Goal: Transaction & Acquisition: Purchase product/service

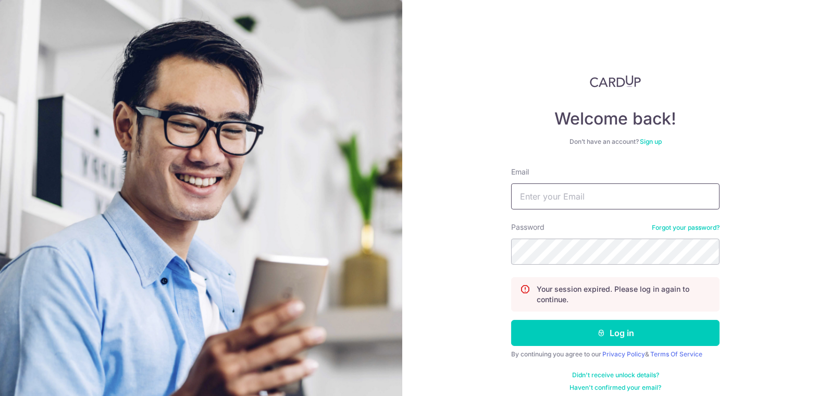
drag, startPoint x: 601, startPoint y: 196, endPoint x: 782, endPoint y: 178, distance: 181.2
click at [605, 196] on input "Email" at bounding box center [615, 196] width 208 height 26
paste input "sheldon@tugc.com.sg"
type input "sheldon@tugc.com.sg"
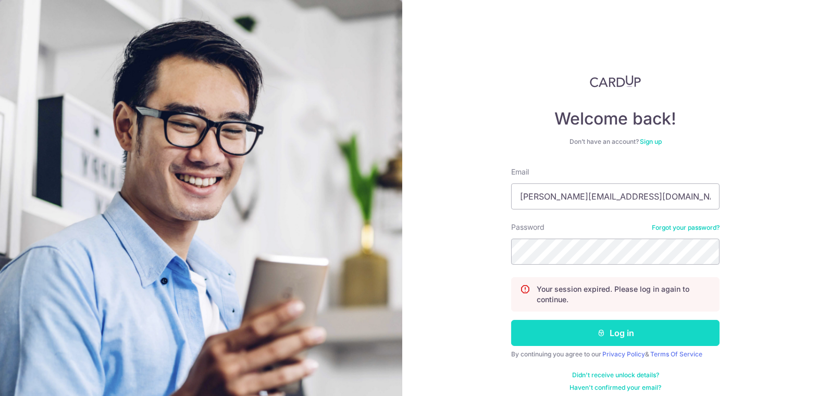
click at [604, 324] on button "Log in" at bounding box center [615, 333] width 208 height 26
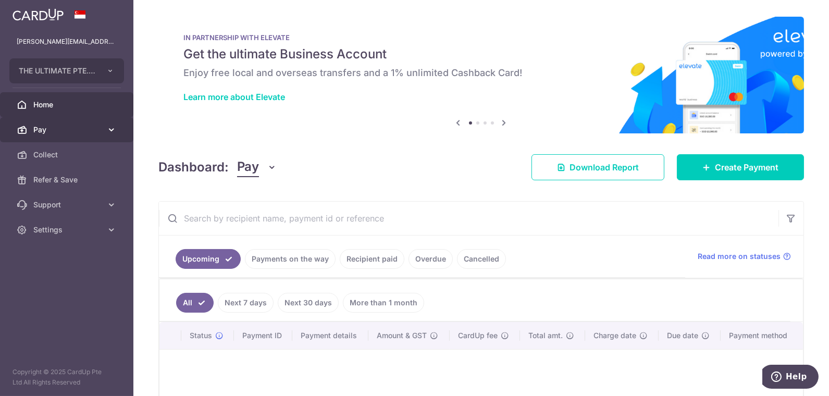
click at [64, 132] on span "Pay" at bounding box center [67, 129] width 69 height 10
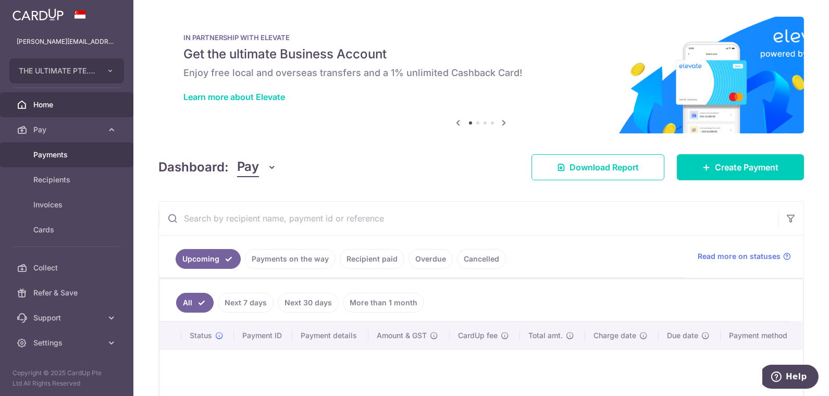
click at [65, 154] on span "Payments" at bounding box center [67, 154] width 69 height 10
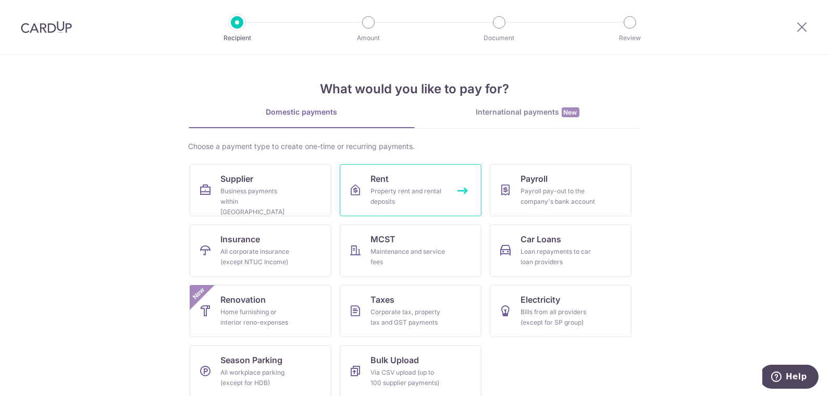
click at [411, 188] on div "Property rent and rental deposits" at bounding box center [408, 196] width 75 height 21
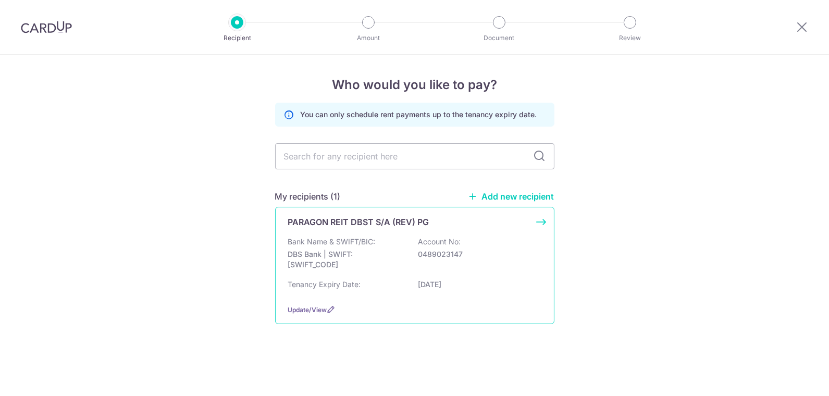
click at [387, 243] on div "Bank Name & SWIFT/BIC: DBS Bank | SWIFT: DBSSSGSGXXX Account No: 0489023147" at bounding box center [414, 255] width 253 height 39
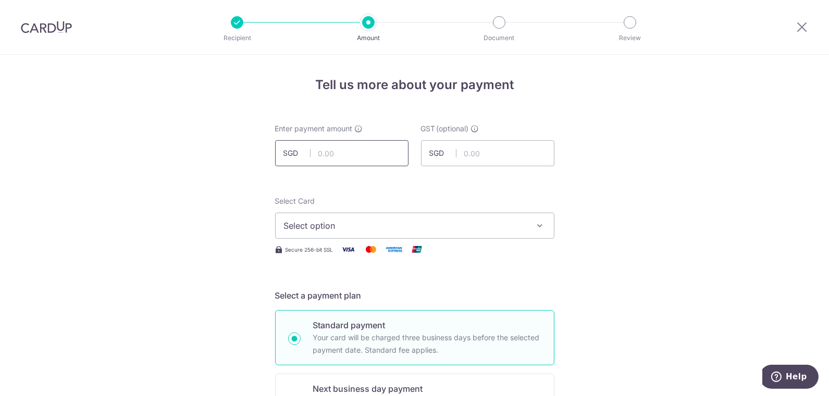
click at [340, 146] on input "text" at bounding box center [341, 153] width 133 height 26
drag, startPoint x: 338, startPoint y: 148, endPoint x: 457, endPoint y: 151, distance: 119.3
click at [338, 148] on input "text" at bounding box center [341, 153] width 133 height 26
type input "88,996.76"
click at [347, 215] on button "Select option" at bounding box center [414, 225] width 279 height 26
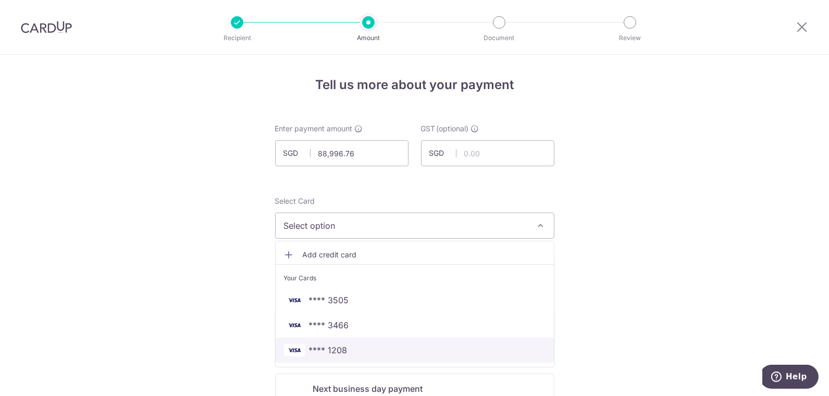
drag, startPoint x: 372, startPoint y: 348, endPoint x: 393, endPoint y: 345, distance: 21.1
click at [372, 348] on span "**** 1208" at bounding box center [414, 350] width 261 height 12
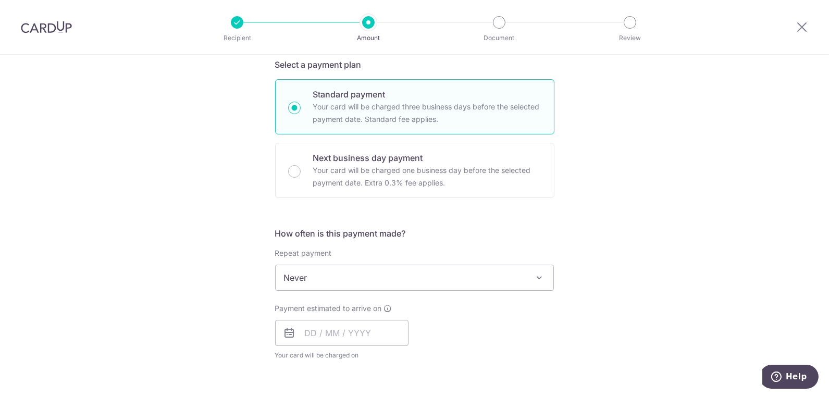
scroll to position [231, 0]
click at [324, 274] on span "Never" at bounding box center [414, 277] width 278 height 25
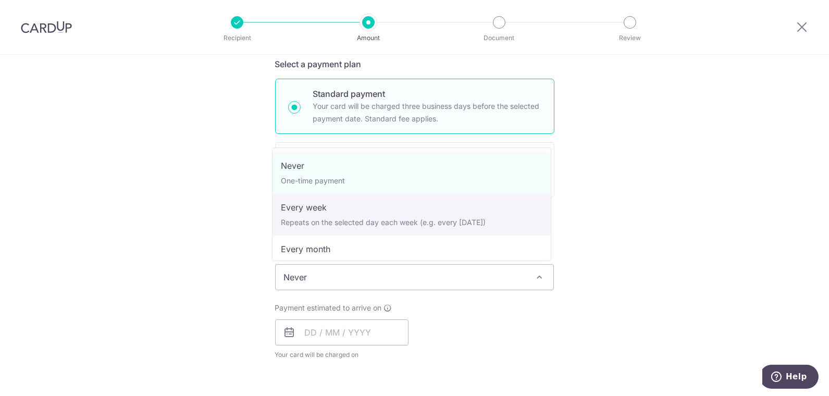
drag, startPoint x: 129, startPoint y: 233, endPoint x: 183, endPoint y: 288, distance: 78.1
click at [129, 235] on div "Tell us more about your payment Enter payment amount SGD 88,996.76 88996.76 GST…" at bounding box center [414, 329] width 829 height 1012
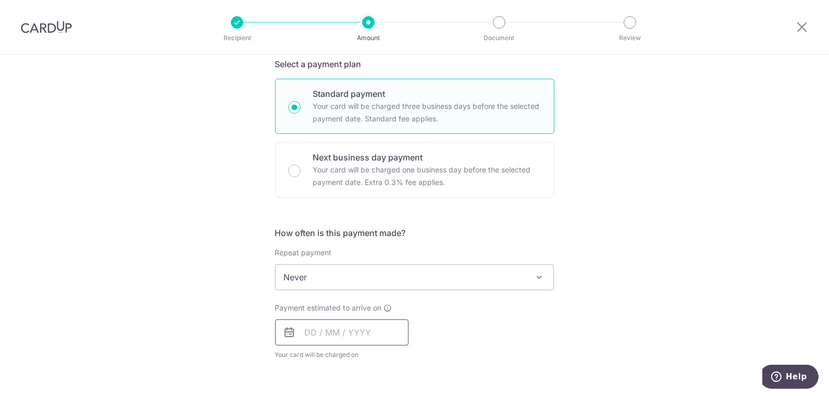
click at [302, 328] on input "text" at bounding box center [341, 332] width 133 height 26
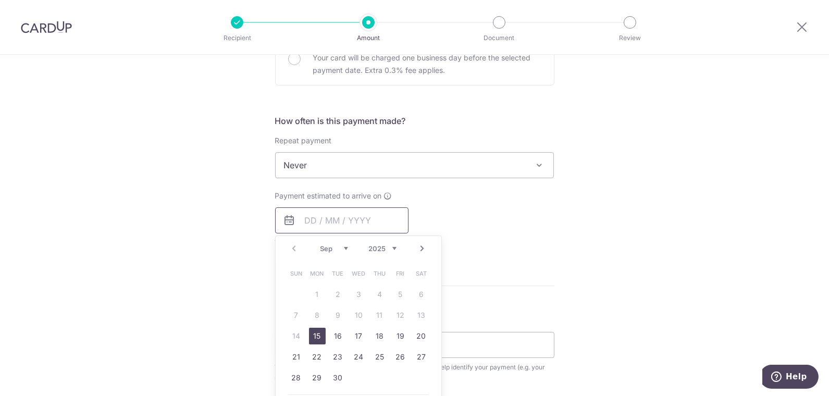
scroll to position [347, 0]
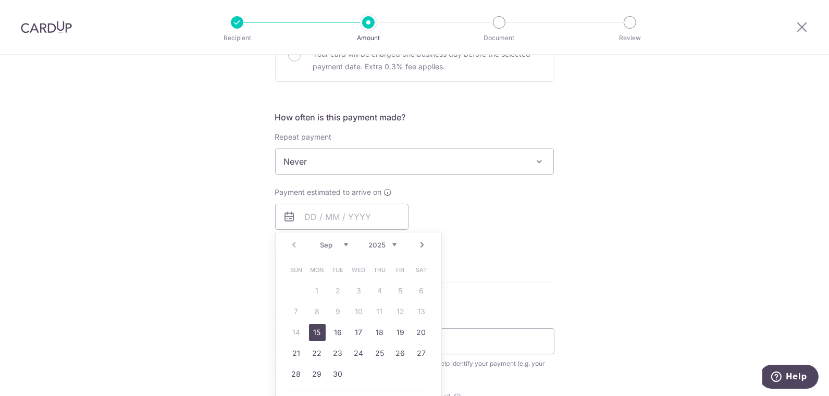
click at [310, 324] on link "15" at bounding box center [317, 332] width 17 height 17
type input "[DATE]"
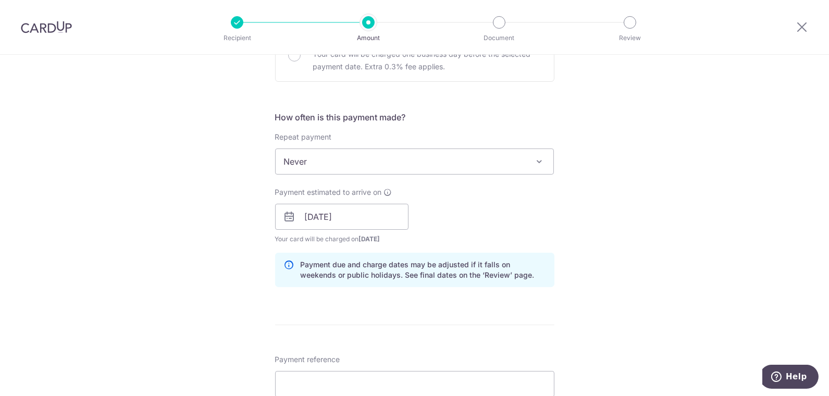
click at [628, 228] on div "Tell us more about your payment Enter payment amount SGD 88,996.76 88996.76 GST…" at bounding box center [414, 235] width 829 height 1055
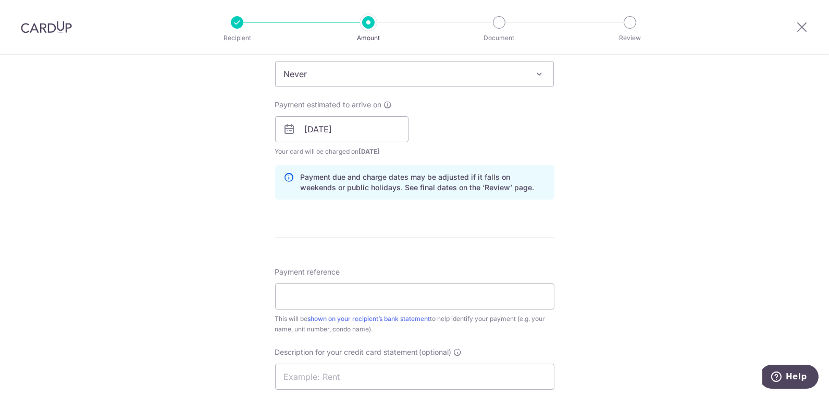
scroll to position [521, 0]
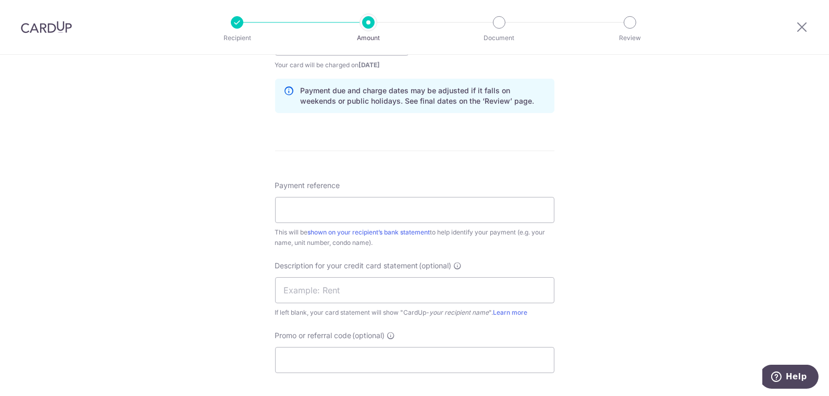
click at [331, 194] on div "Payment reference This will be shown on your recipient’s bank statement to help…" at bounding box center [414, 214] width 279 height 68
click at [327, 202] on input "Payment reference" at bounding box center [414, 210] width 279 height 26
type input "SRPGFIV250861442"
drag, startPoint x: 371, startPoint y: 315, endPoint x: 371, endPoint y: 342, distance: 27.6
click at [362, 331] on div "Payment reference SRPGFIV250861442 16/35 This will be shown on your recipient’s…" at bounding box center [414, 276] width 279 height 193
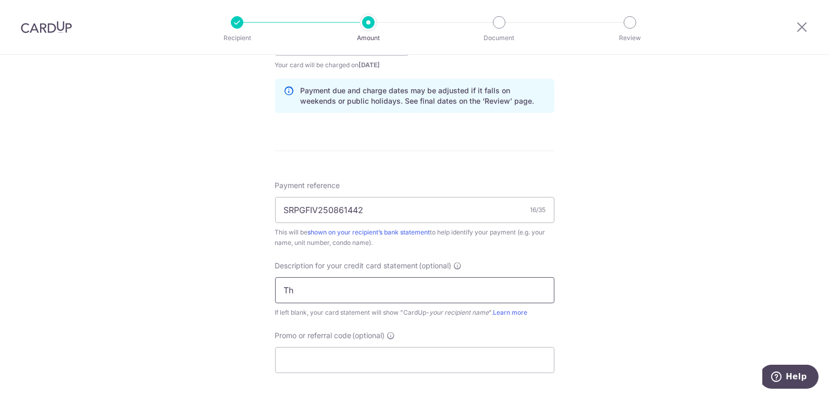
type input "T"
type input "TU ParagonSep25"
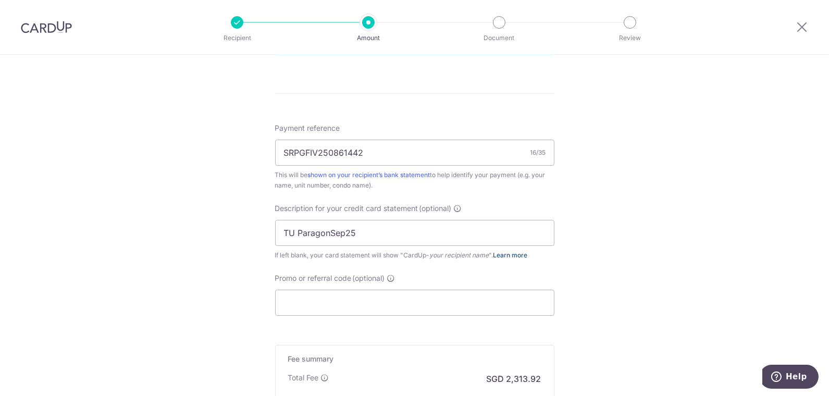
scroll to position [579, 0]
click at [348, 302] on input "Promo or referral code (optional)" at bounding box center [414, 302] width 279 height 26
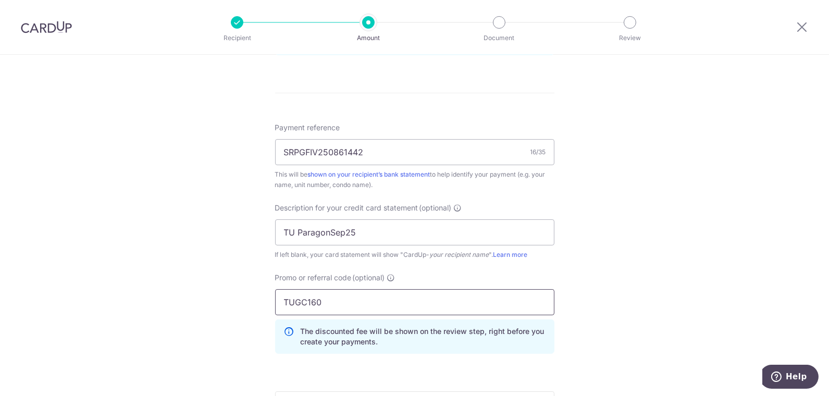
type input "TUGC160"
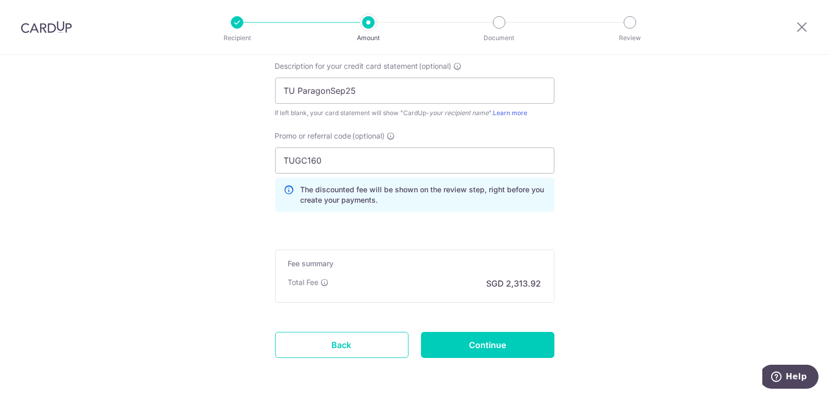
scroll to position [752, 0]
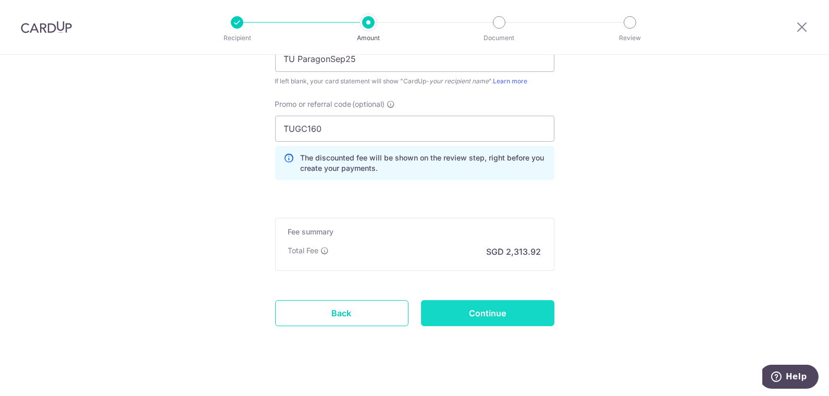
click at [487, 308] on input "Continue" at bounding box center [487, 313] width 133 height 26
type input "Create Schedule"
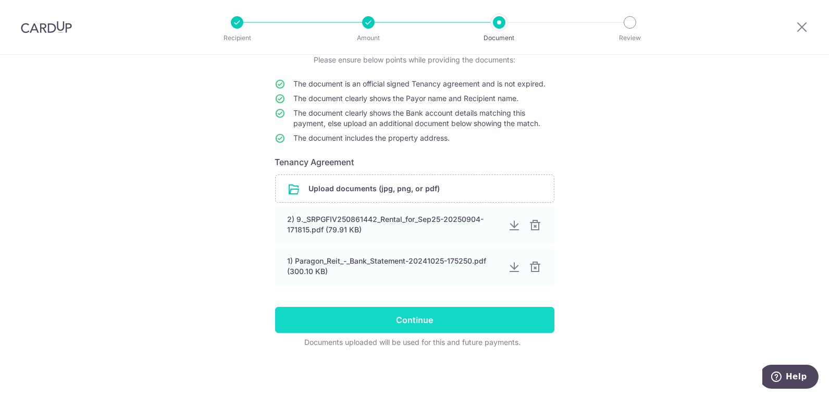
scroll to position [79, 0]
click at [473, 321] on input "Continue" at bounding box center [414, 320] width 279 height 26
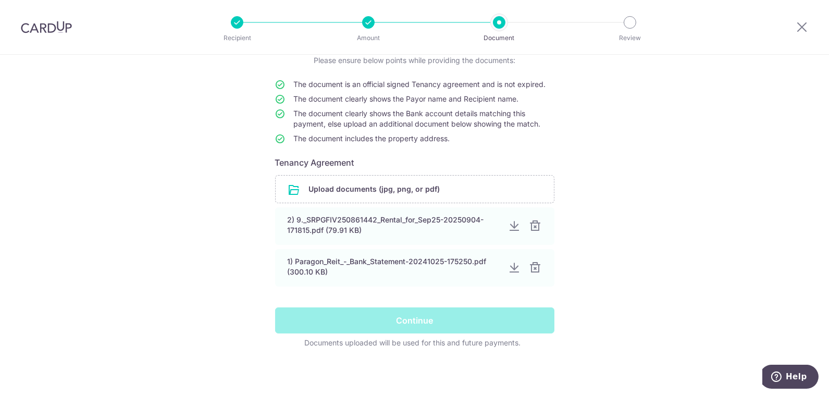
scroll to position [21, 0]
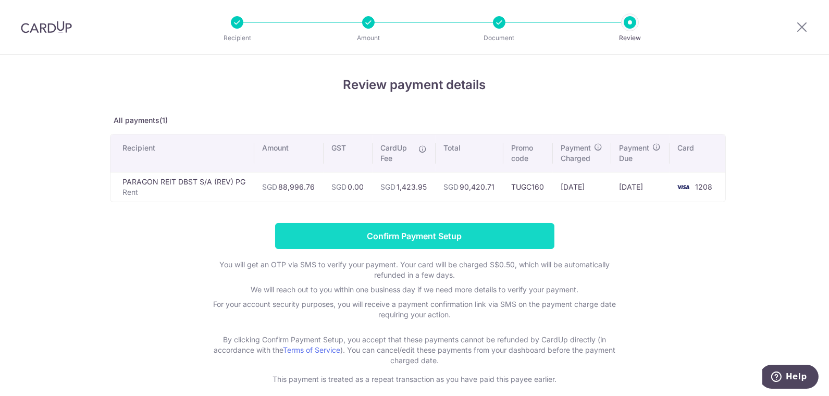
click at [391, 234] on input "Confirm Payment Setup" at bounding box center [414, 236] width 279 height 26
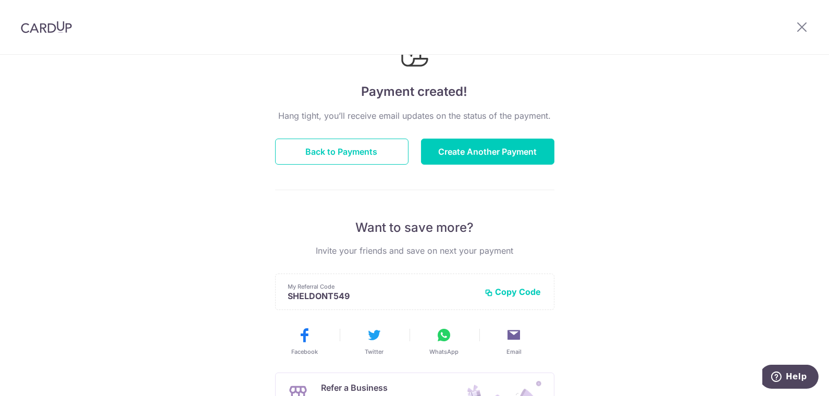
scroll to position [58, 0]
click at [366, 153] on button "Back to Payments" at bounding box center [341, 152] width 133 height 26
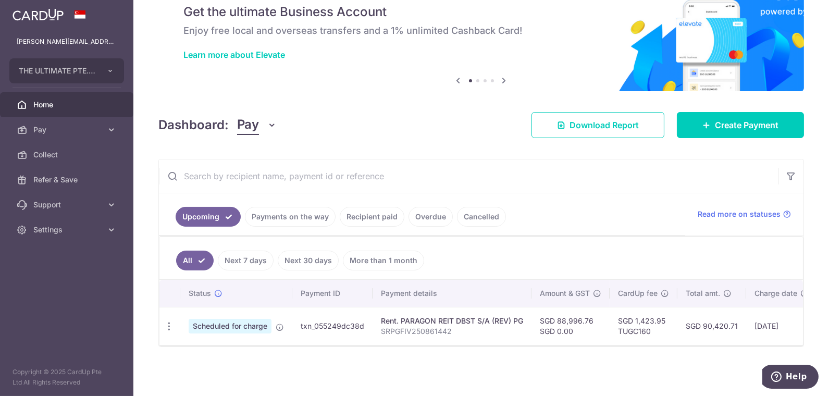
scroll to position [43, 0]
